Goal: Information Seeking & Learning: Find specific page/section

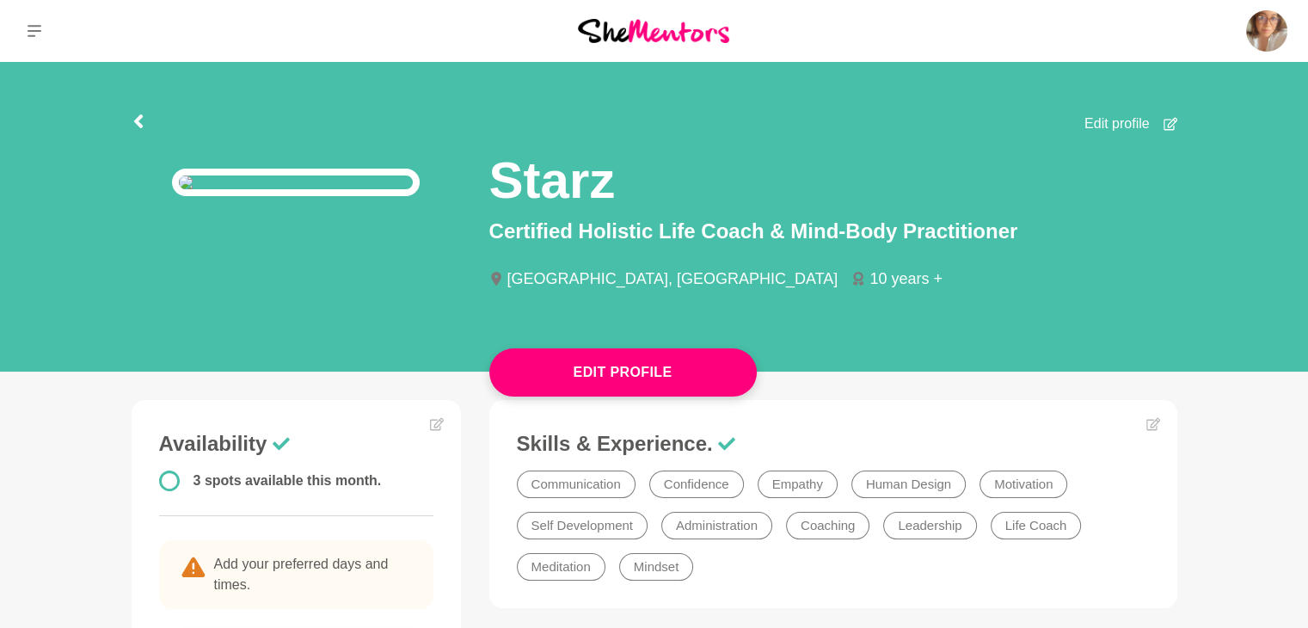
click at [662, 34] on img at bounding box center [653, 30] width 151 height 23
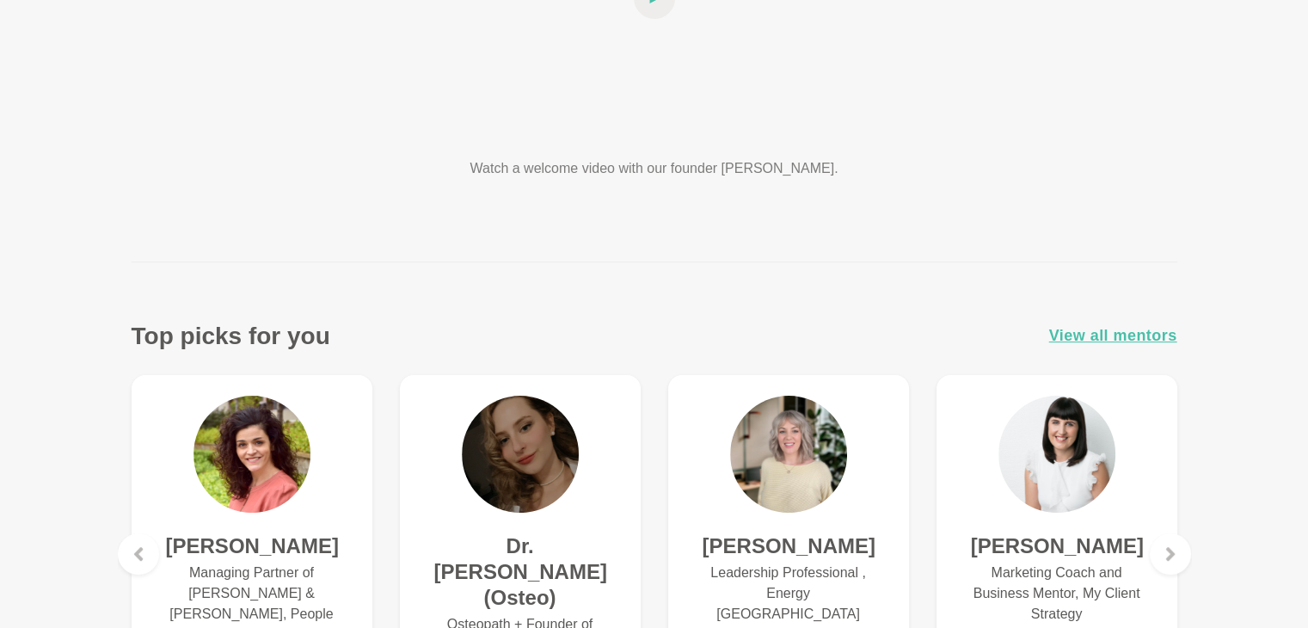
scroll to position [412, 0]
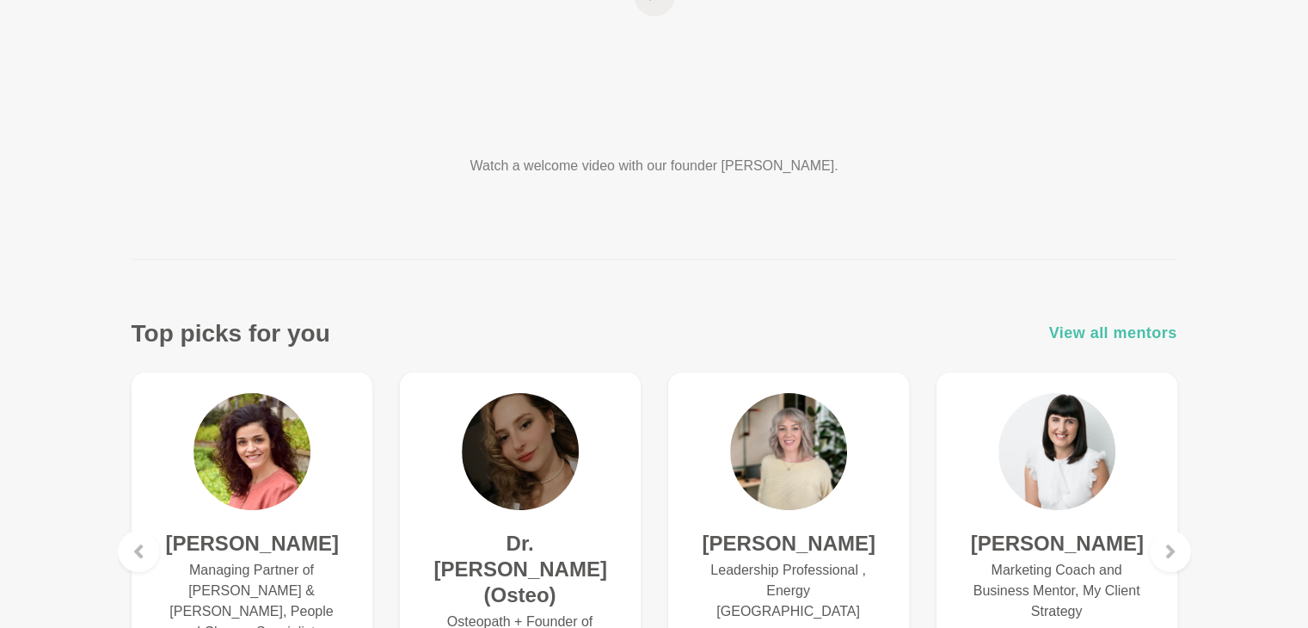
click at [1107, 331] on span "View all mentors" at bounding box center [1114, 333] width 128 height 25
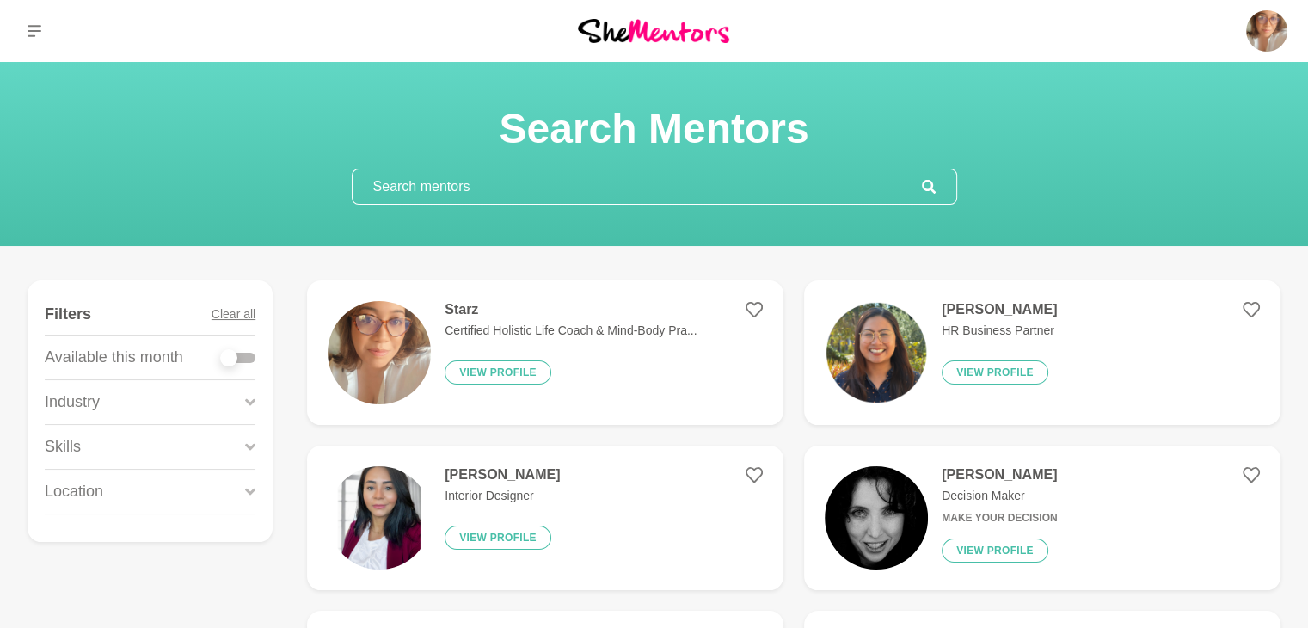
click at [816, 186] on input "text" at bounding box center [637, 186] width 569 height 34
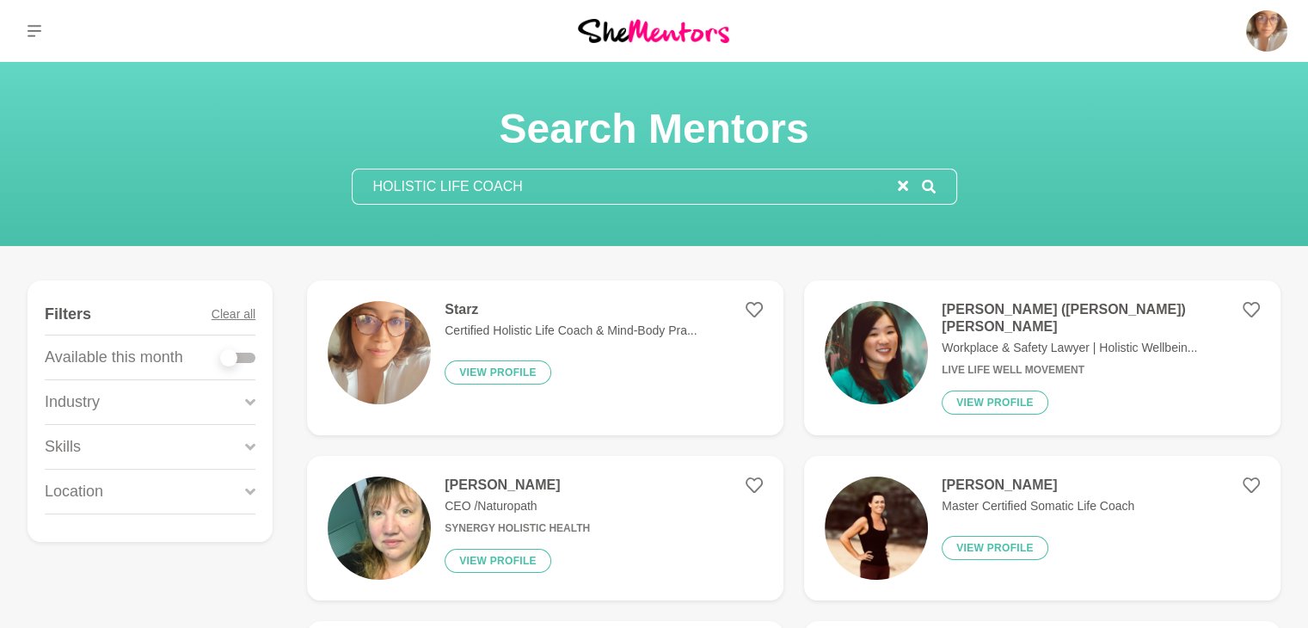
type input "HOLISTIC LIFE COACH"
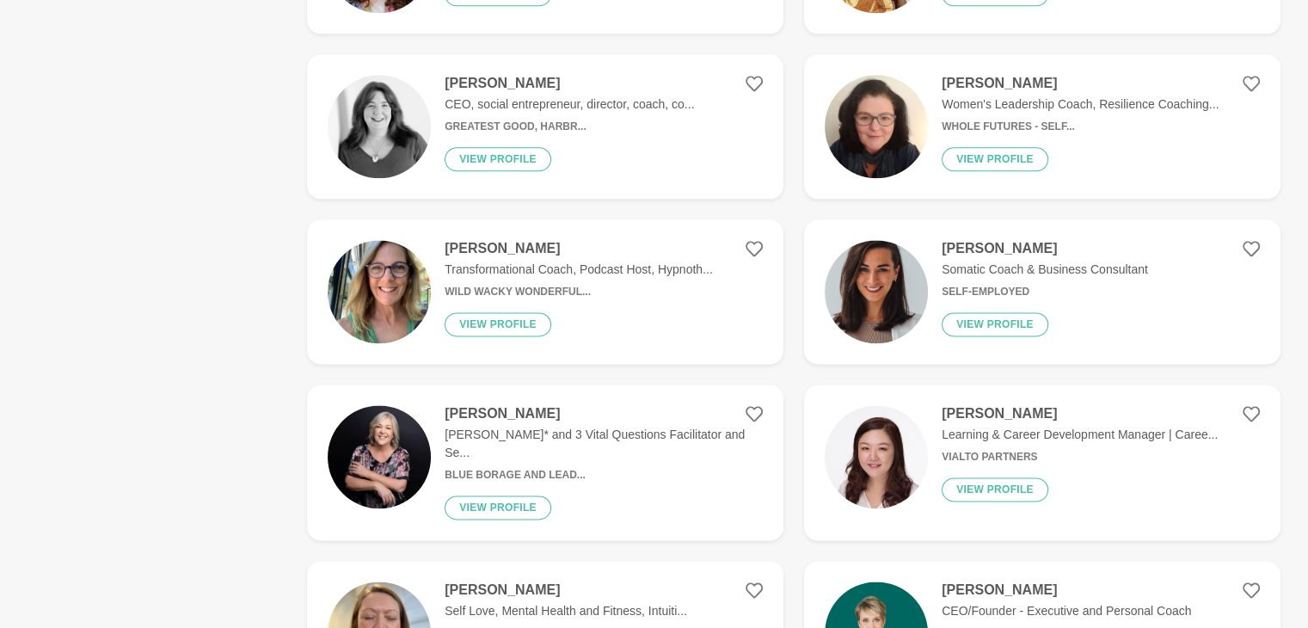
scroll to position [2219, 0]
